Goal: Information Seeking & Learning: Learn about a topic

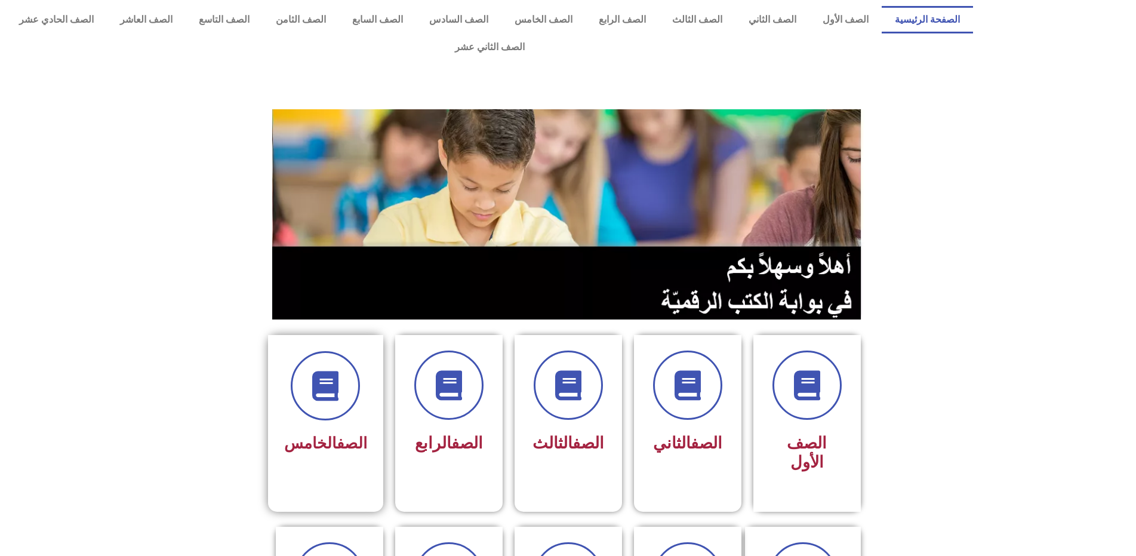
click at [320, 434] on span "الصف الخامس" at bounding box center [325, 443] width 83 height 18
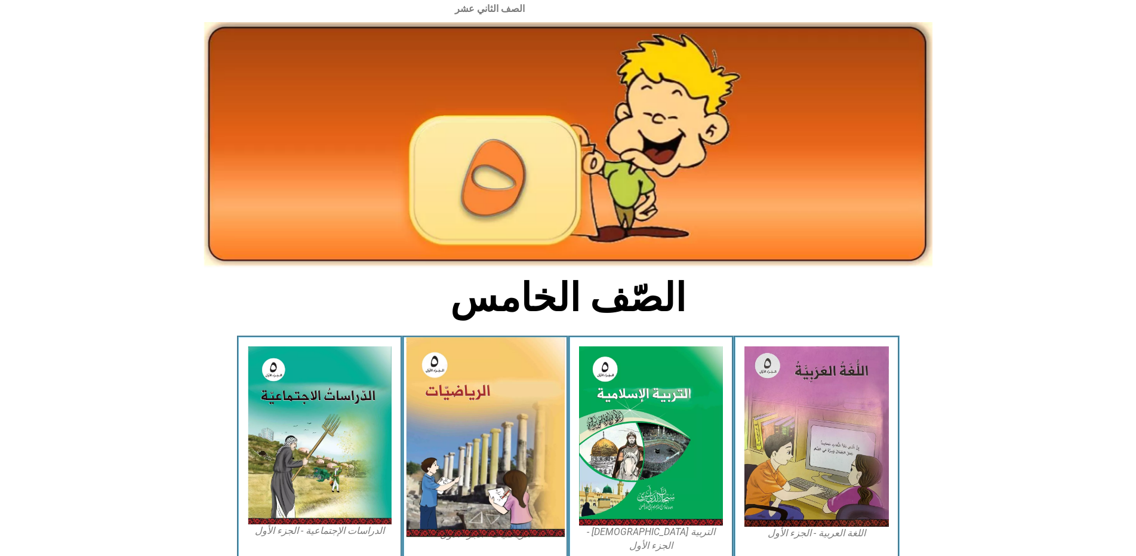
scroll to position [60, 0]
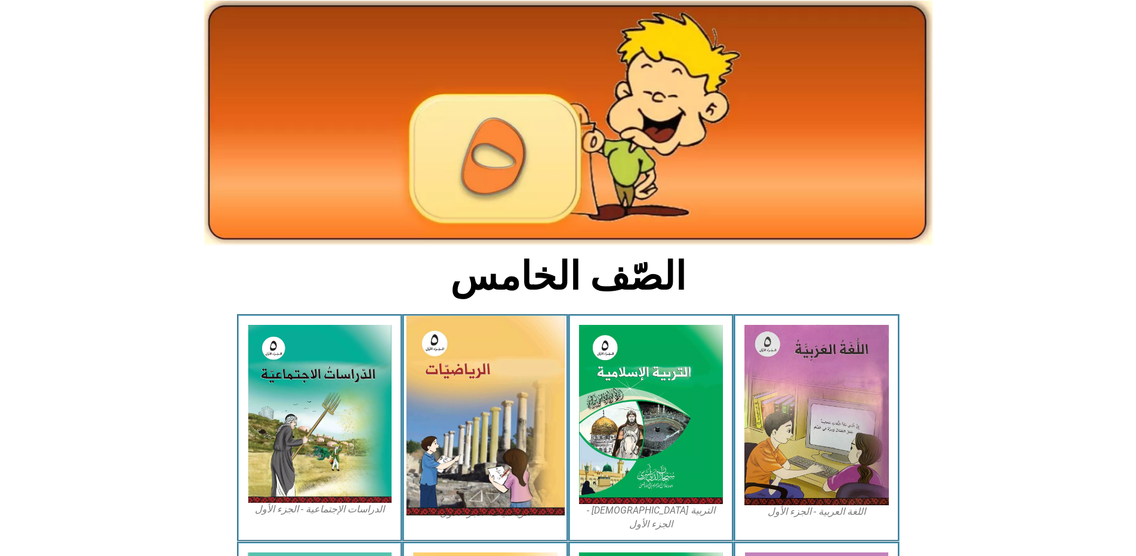
click at [543, 442] on img at bounding box center [485, 415] width 159 height 199
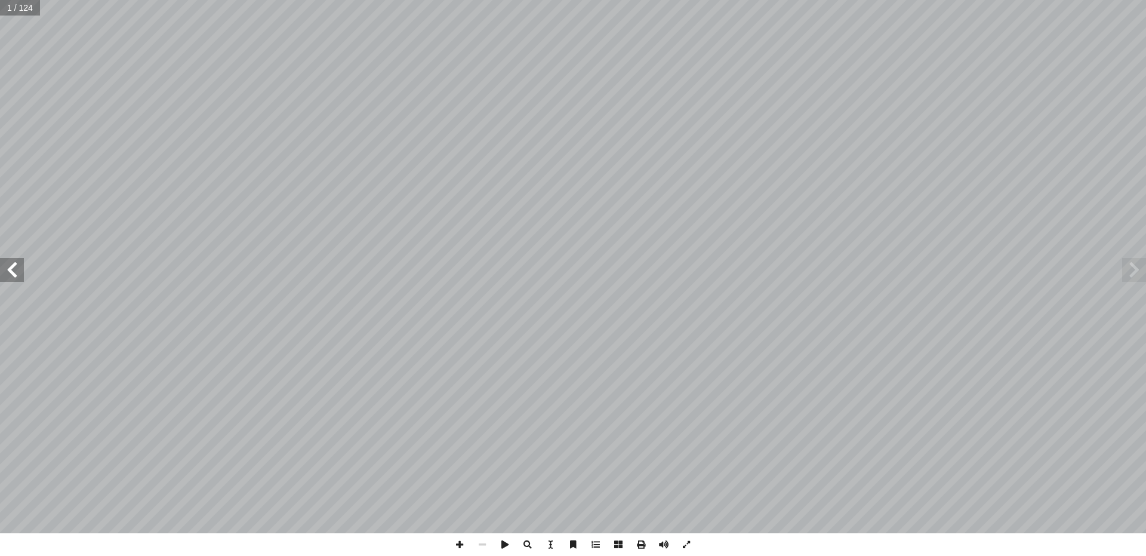
click at [0, 271] on span at bounding box center [12, 270] width 24 height 24
click at [0, 272] on span at bounding box center [12, 270] width 24 height 24
click at [1, 274] on span at bounding box center [12, 270] width 24 height 24
click at [2, 275] on span at bounding box center [12, 270] width 24 height 24
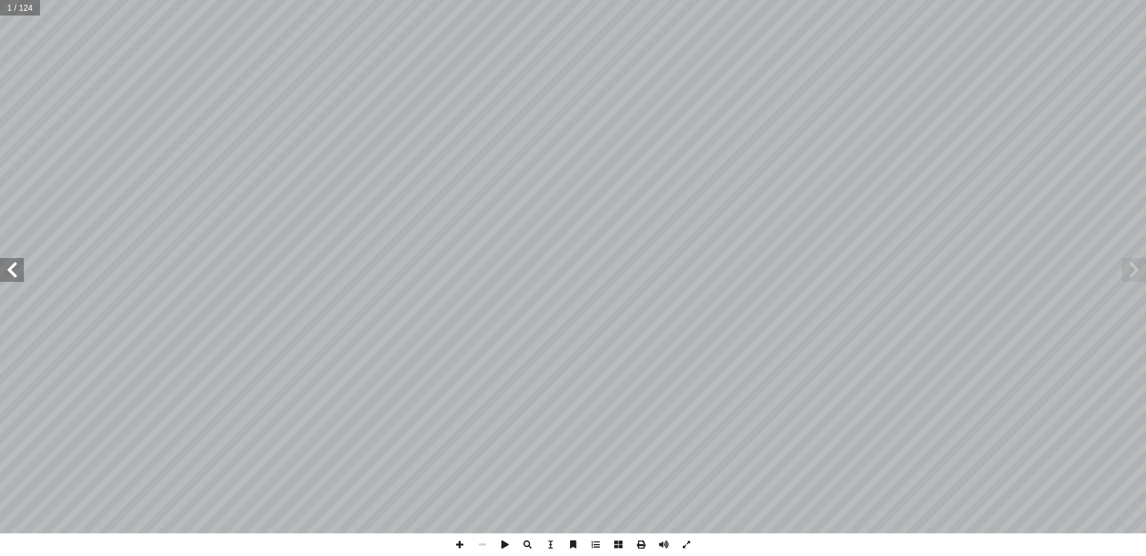
click at [4, 276] on span at bounding box center [12, 270] width 24 height 24
click at [2, 274] on span at bounding box center [12, 270] width 24 height 24
drag, startPoint x: 2, startPoint y: 274, endPoint x: 4, endPoint y: 263, distance: 11.5
click at [2, 275] on span at bounding box center [12, 270] width 24 height 24
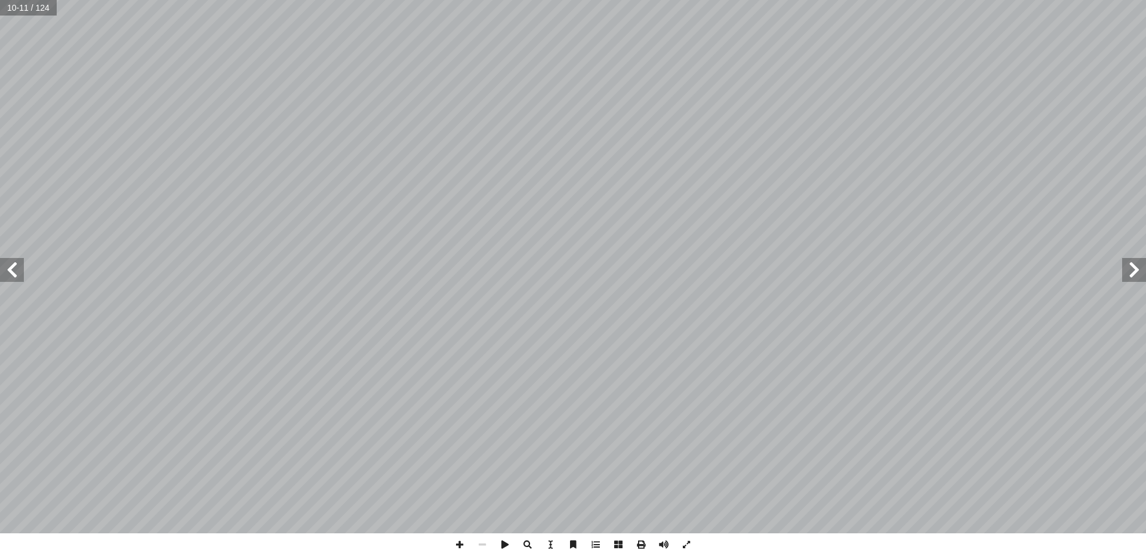
click at [21, 267] on span at bounding box center [12, 270] width 24 height 24
drag, startPoint x: 21, startPoint y: 269, endPoint x: 18, endPoint y: 275, distance: 6.7
click at [18, 275] on span at bounding box center [12, 270] width 24 height 24
click at [18, 282] on div "الرياضيات ليف: أ فريق التا ( ً د. ختام حمارشة )منسقا . نائلة شقور أ ا .نسرين دو…" at bounding box center [573, 266] width 1146 height 533
click at [13, 269] on span at bounding box center [12, 270] width 24 height 24
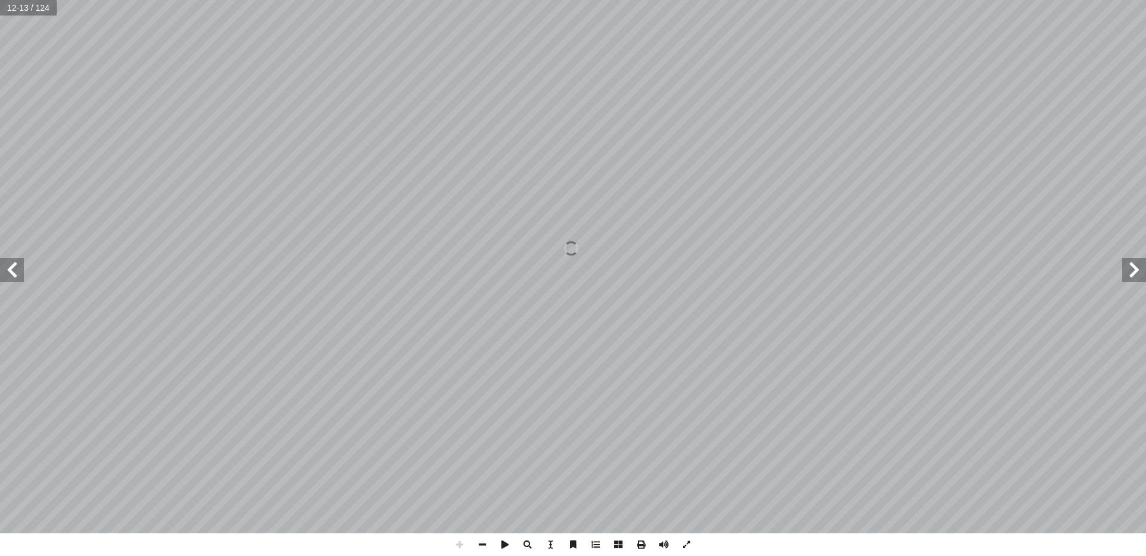
click at [13, 269] on span at bounding box center [12, 270] width 24 height 24
click at [8, 266] on span at bounding box center [12, 270] width 24 height 24
click at [34, 254] on div "الرياضيات ليف: أ فريق التا ( ً د. ختام حمارشة )منسقا . نائلة شقور أ ا .نسرين دو…" at bounding box center [573, 266] width 1146 height 533
click at [476, 545] on span at bounding box center [482, 544] width 23 height 23
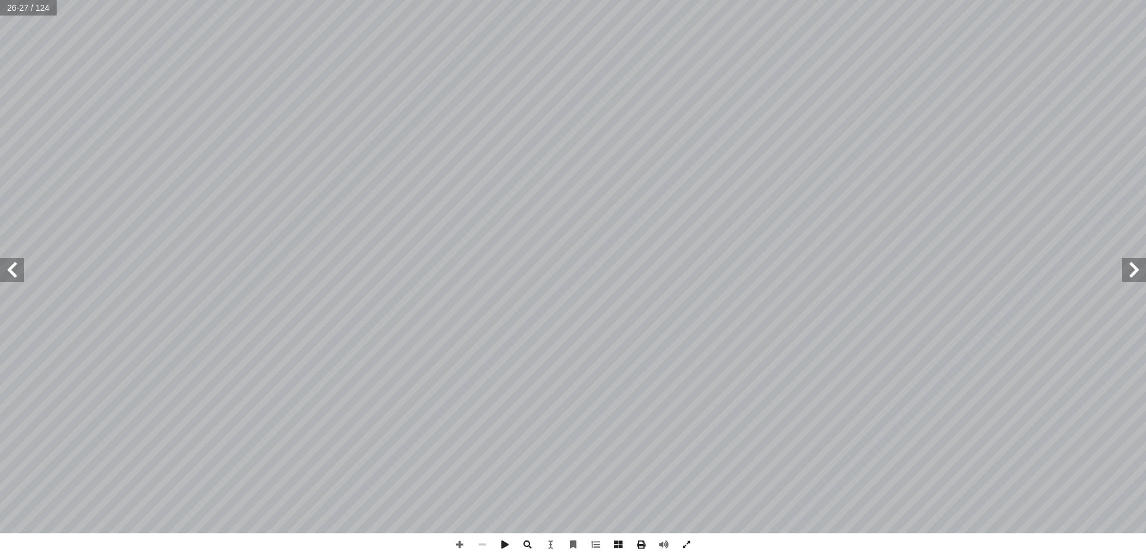
click at [476, 545] on span at bounding box center [482, 544] width 23 height 23
click at [7, 279] on span at bounding box center [12, 270] width 24 height 24
drag, startPoint x: 7, startPoint y: 278, endPoint x: 10, endPoint y: 272, distance: 6.1
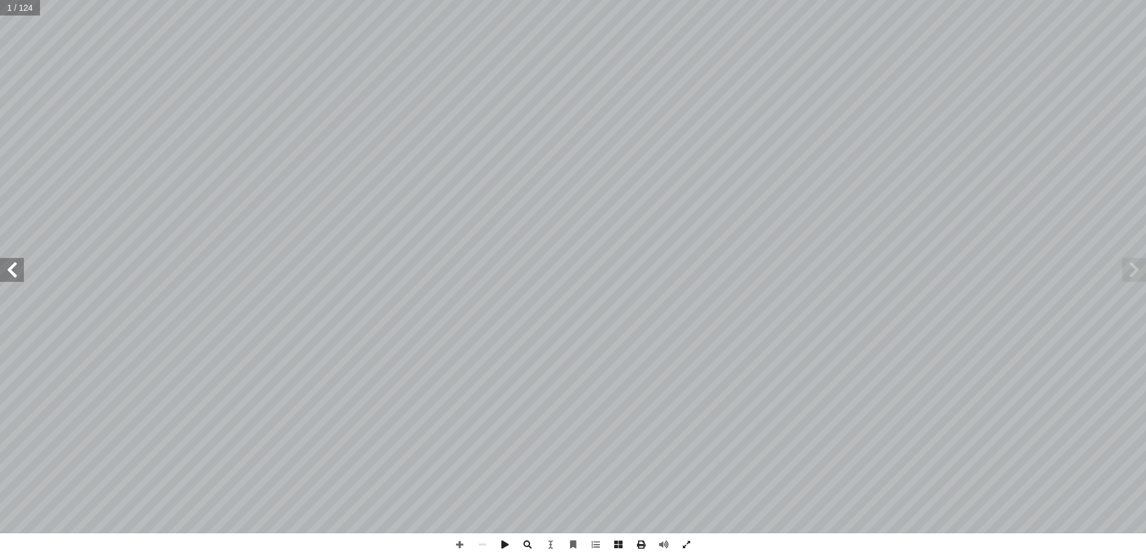
click at [10, 273] on span at bounding box center [12, 270] width 24 height 24
click at [10, 272] on span at bounding box center [12, 270] width 24 height 24
click at [10, 270] on span at bounding box center [12, 270] width 24 height 24
click at [10, 269] on span at bounding box center [12, 270] width 24 height 24
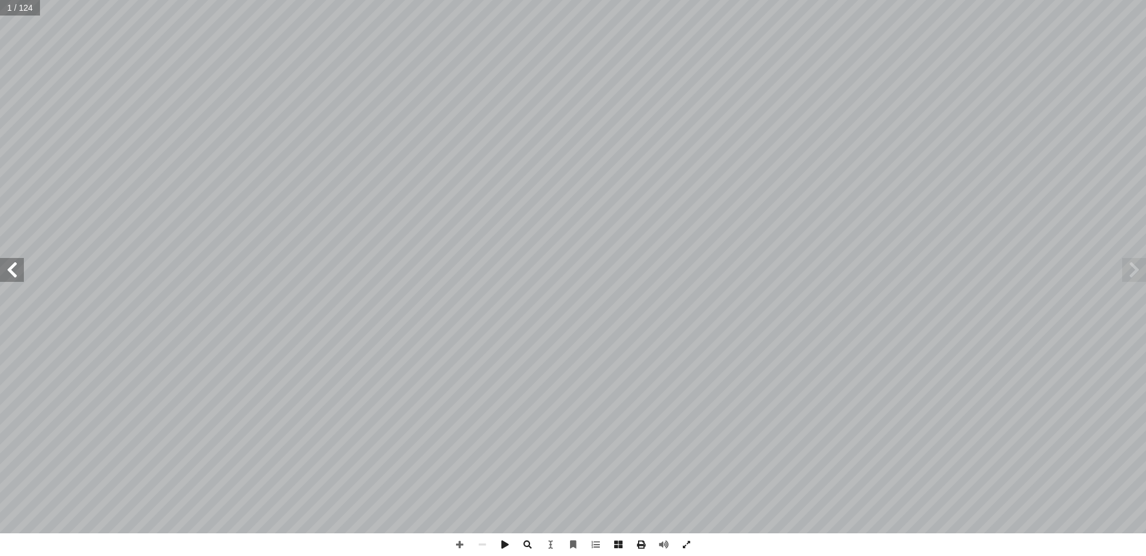
click at [9, 269] on span at bounding box center [12, 270] width 24 height 24
click at [8, 268] on span at bounding box center [12, 270] width 24 height 24
click at [8, 267] on span at bounding box center [12, 270] width 24 height 24
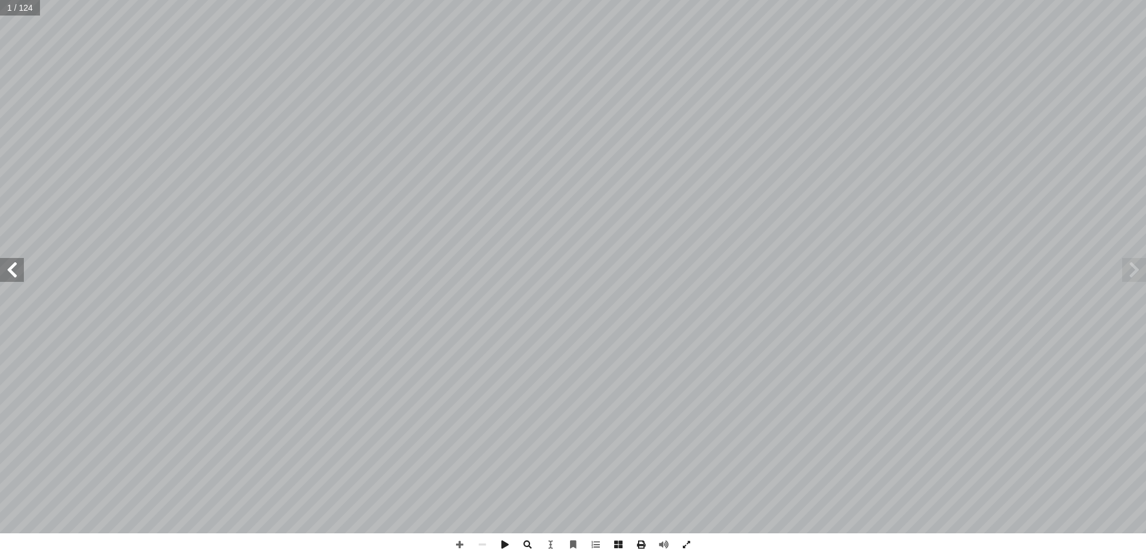
click at [8, 267] on span at bounding box center [12, 270] width 24 height 24
click at [7, 267] on span at bounding box center [12, 270] width 24 height 24
click at [8, 269] on span at bounding box center [12, 270] width 24 height 24
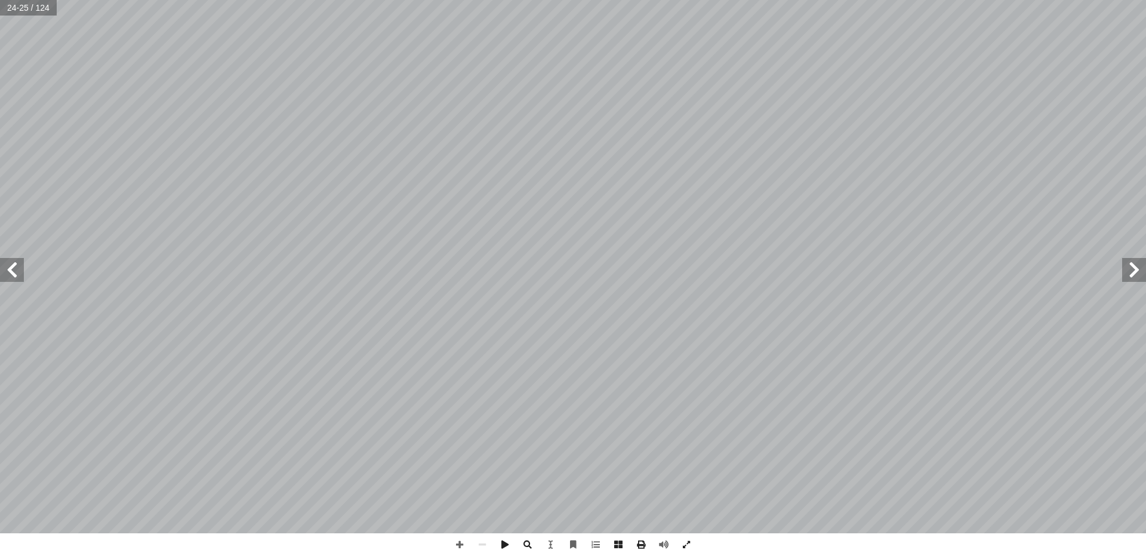
click at [1144, 273] on span at bounding box center [1134, 270] width 24 height 24
click at [1145, 271] on span at bounding box center [1134, 270] width 24 height 24
click at [1145, 272] on span at bounding box center [1134, 270] width 24 height 24
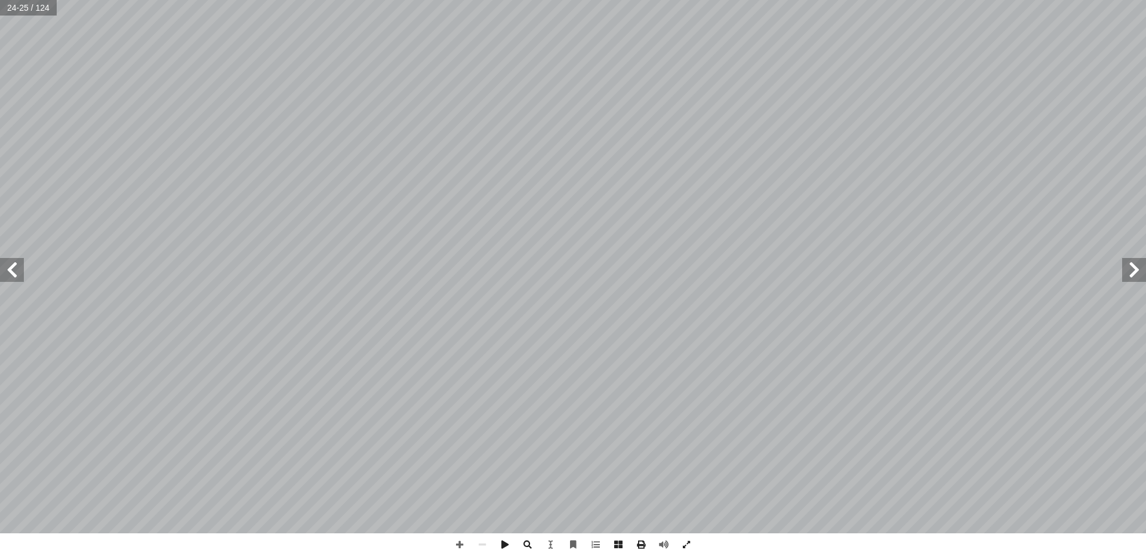
click at [1145, 272] on span at bounding box center [1134, 270] width 24 height 24
click at [3, 270] on span at bounding box center [12, 270] width 24 height 24
click at [5, 270] on span at bounding box center [12, 270] width 24 height 24
